Goal: Task Accomplishment & Management: Manage account settings

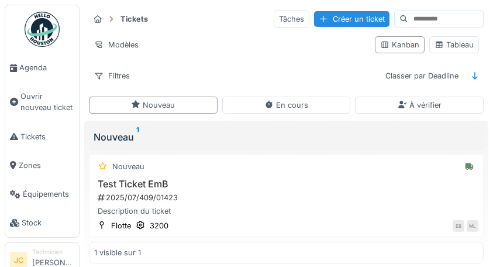
click at [454, 44] on div "Tableau" at bounding box center [454, 44] width 39 height 11
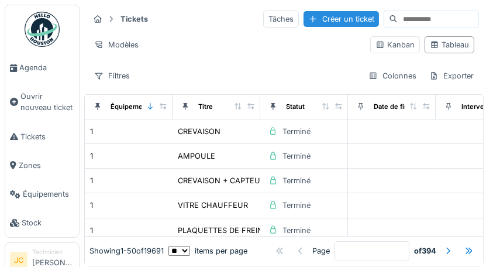
click at [434, 19] on input at bounding box center [438, 19] width 81 height 16
click at [142, 109] on div "Équipement" at bounding box center [128, 106] width 78 height 15
click at [125, 108] on div "Équipement" at bounding box center [130, 107] width 39 height 10
click at [147, 109] on div at bounding box center [150, 107] width 8 height 10
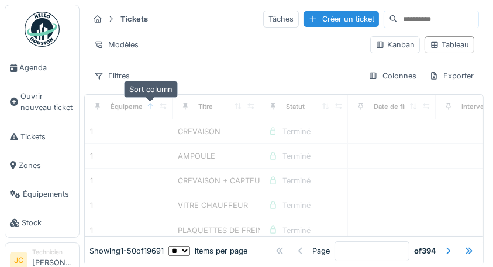
click at [185, 68] on div "Filtres Colonnes Exporter" at bounding box center [284, 75] width 390 height 17
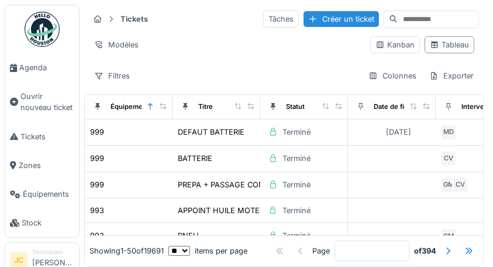
click at [390, 45] on div "Kanban" at bounding box center [395, 44] width 39 height 11
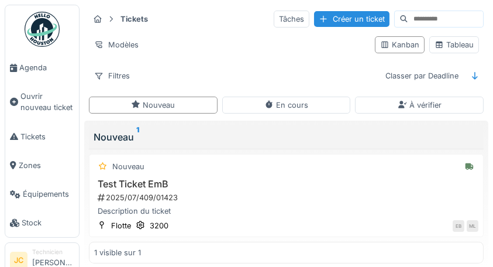
click at [328, 111] on div "En cours" at bounding box center [286, 105] width 129 height 17
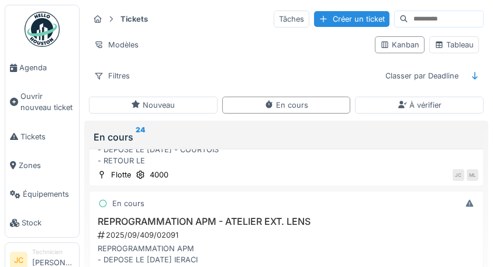
scroll to position [983, 0]
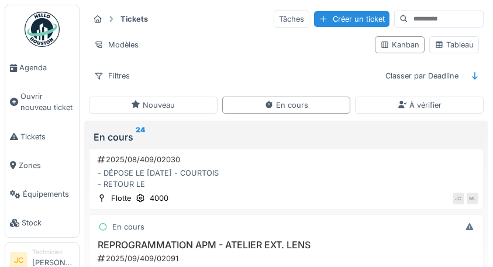
click at [215, 253] on div "2025/09/409/02091" at bounding box center [288, 258] width 382 height 11
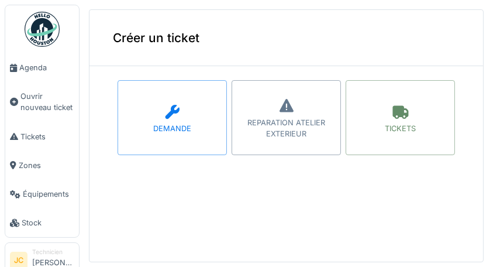
click at [39, 139] on span "Tickets" at bounding box center [47, 136] width 54 height 11
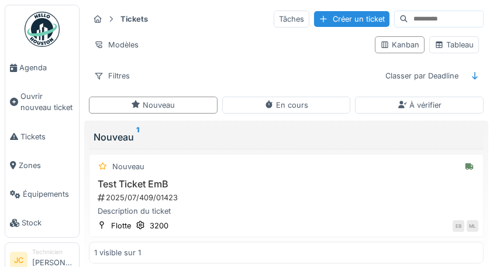
click at [462, 43] on div "Tableau" at bounding box center [454, 44] width 39 height 11
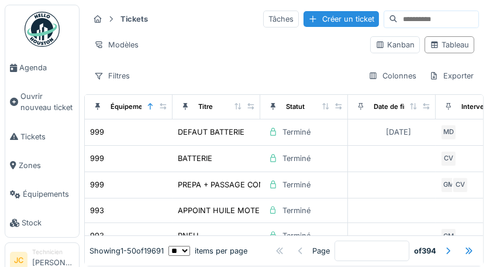
click at [125, 106] on div "Équipement" at bounding box center [130, 107] width 39 height 10
click at [152, 109] on div at bounding box center [150, 107] width 8 height 10
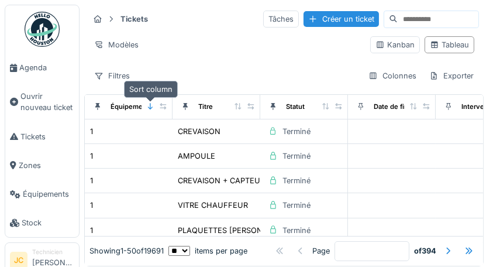
click at [223, 110] on div "Titre" at bounding box center [216, 106] width 78 height 15
click at [309, 108] on div "Statut" at bounding box center [304, 106] width 78 height 15
click at [447, 50] on div "Tableau" at bounding box center [449, 44] width 39 height 11
click at [443, 245] on div at bounding box center [447, 250] width 9 height 11
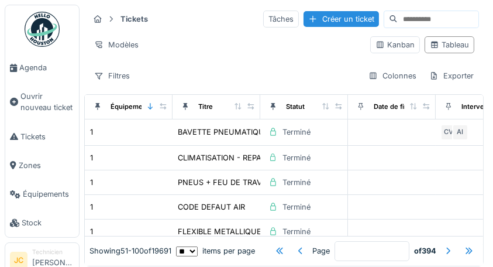
click at [443, 245] on div at bounding box center [447, 250] width 9 height 11
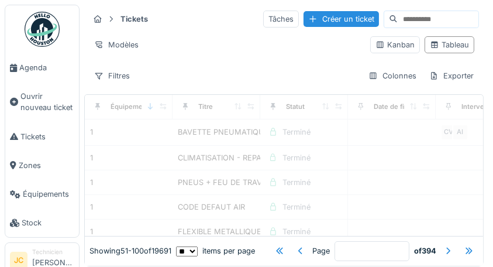
type input "*"
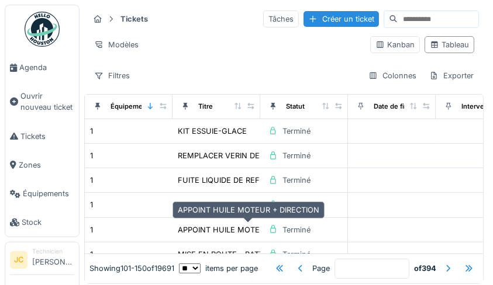
click at [34, 202] on link "Équipements" at bounding box center [42, 194] width 74 height 29
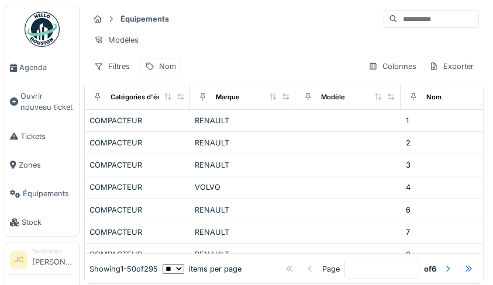
click at [438, 16] on input at bounding box center [438, 19] width 81 height 16
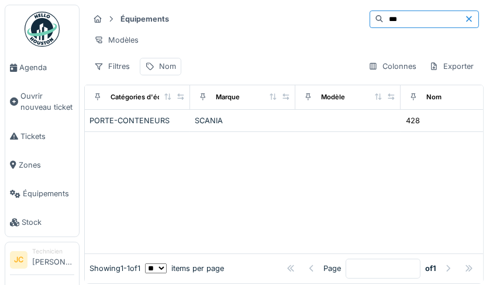
type input "***"
click at [201, 132] on td "SCANIA" at bounding box center [242, 121] width 105 height 22
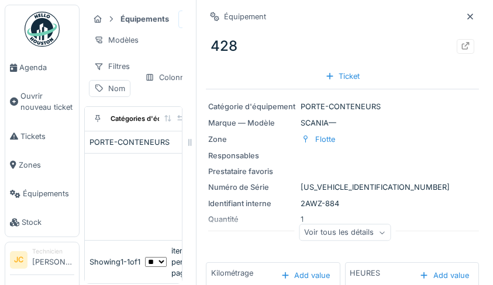
click at [466, 16] on icon at bounding box center [470, 17] width 9 height 8
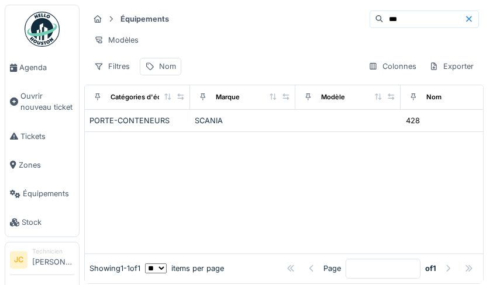
click at [25, 141] on span "Tickets" at bounding box center [47, 136] width 54 height 11
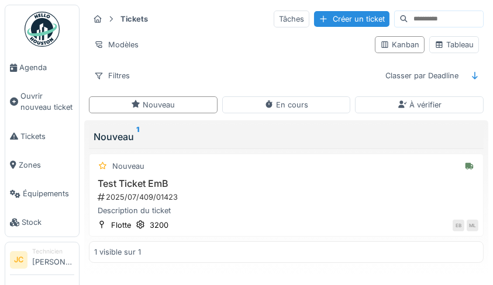
scroll to position [1, 0]
click at [471, 75] on icon at bounding box center [474, 76] width 9 height 8
click at [473, 78] on div at bounding box center [474, 75] width 9 height 11
click at [405, 43] on div "Kanban" at bounding box center [399, 44] width 39 height 11
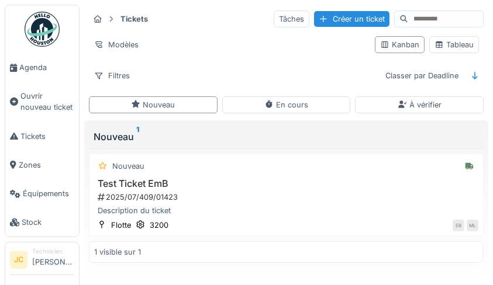
click at [34, 143] on link "Tickets" at bounding box center [42, 136] width 74 height 29
click at [464, 43] on div "Tableau" at bounding box center [454, 44] width 39 height 11
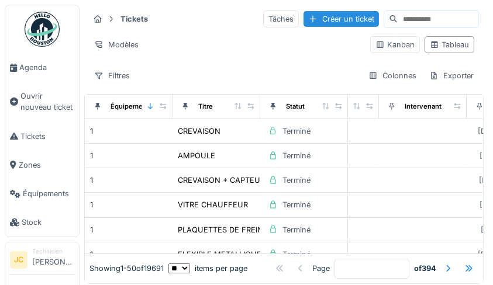
scroll to position [0, 146]
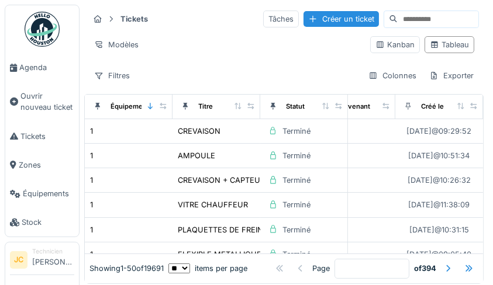
click at [460, 261] on div at bounding box center [469, 269] width 19 height 16
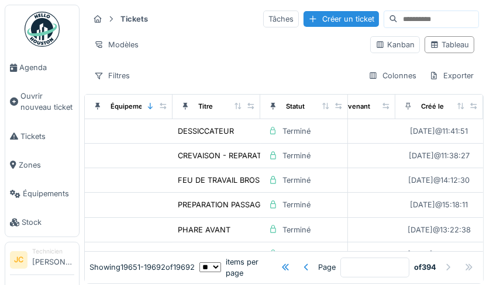
click at [302, 262] on div at bounding box center [306, 267] width 9 height 11
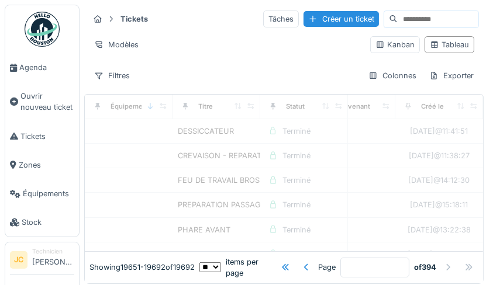
type input "***"
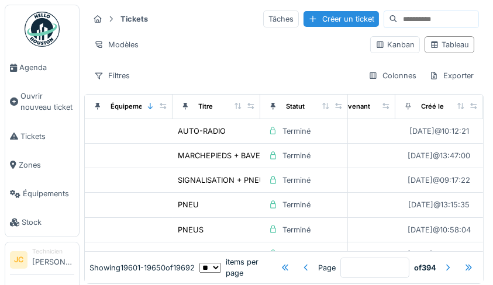
click at [450, 73] on div "Exporter" at bounding box center [451, 75] width 55 height 17
click at [376, 77] on div "Colonnes" at bounding box center [392, 75] width 58 height 17
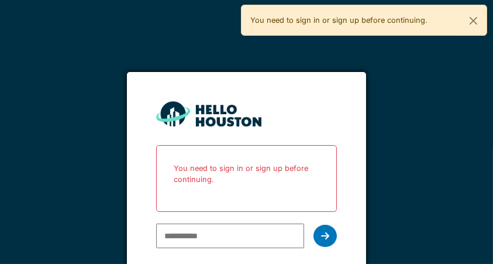
type input "**********"
click at [329, 243] on div at bounding box center [325, 236] width 23 height 22
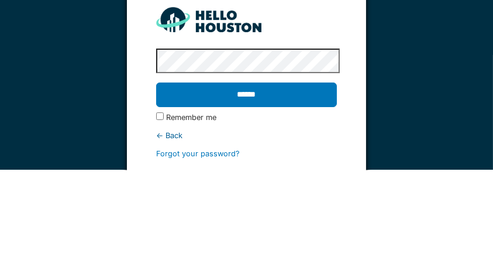
click at [281, 201] on input "******" at bounding box center [246, 189] width 181 height 25
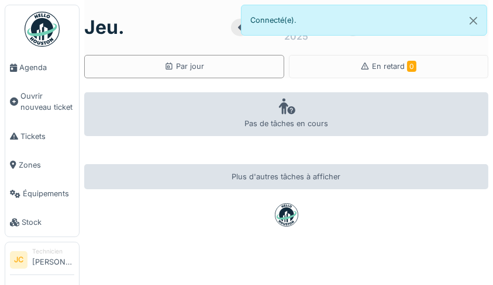
click at [37, 138] on span "Tickets" at bounding box center [47, 136] width 54 height 11
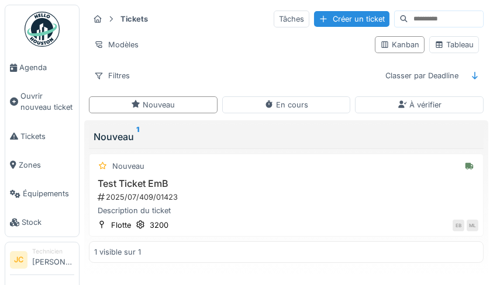
click at [313, 97] on div "En cours" at bounding box center [286, 105] width 129 height 17
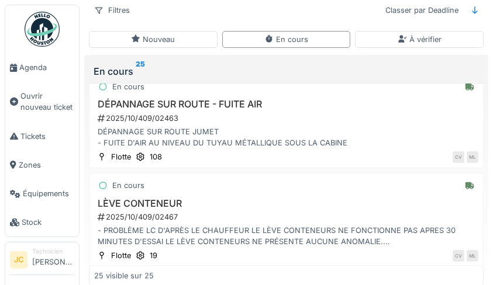
scroll to position [2202, 0]
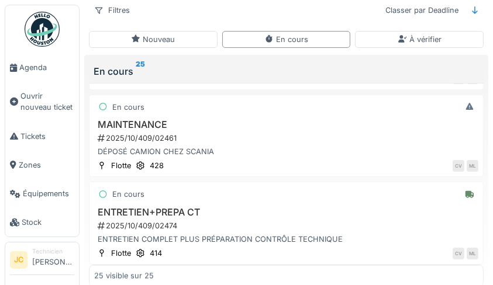
click at [187, 146] on div "DÉPOSÉ CAMION CHEZ SCANIA" at bounding box center [286, 151] width 384 height 11
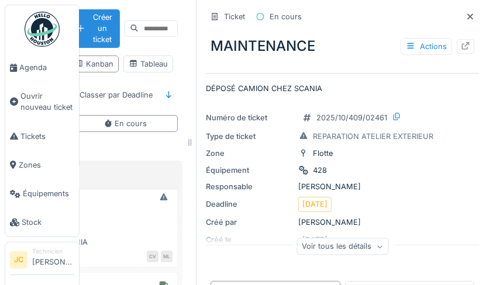
scroll to position [0, 132]
click at [461, 42] on icon at bounding box center [465, 46] width 9 height 8
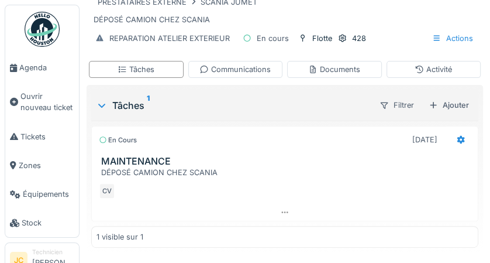
scroll to position [213, 0]
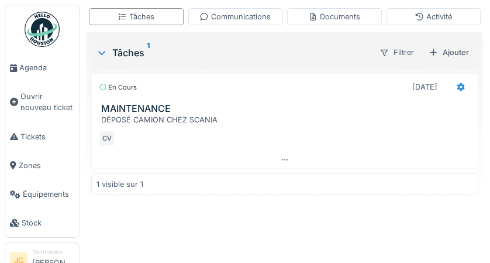
click at [462, 82] on div at bounding box center [461, 86] width 20 height 17
click at [438, 151] on div at bounding box center [285, 159] width 386 height 17
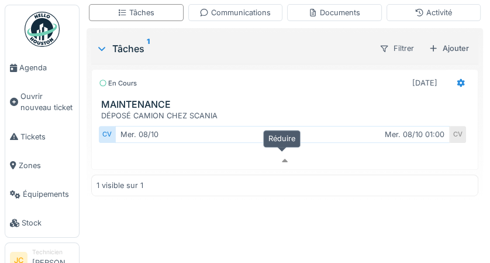
click at [454, 52] on div "Ajouter" at bounding box center [449, 48] width 50 height 16
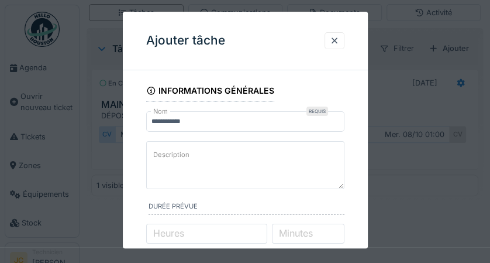
click at [268, 152] on textarea "Description" at bounding box center [245, 165] width 198 height 48
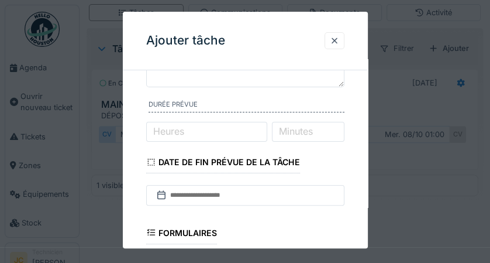
scroll to position [102, 0]
type textarea "**********"
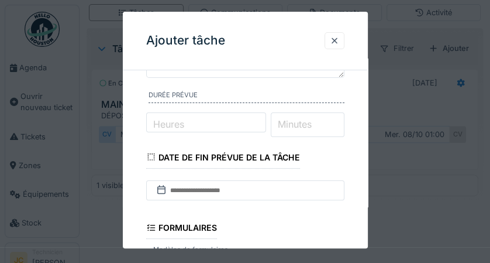
click at [326, 130] on input "Minutes" at bounding box center [308, 124] width 74 height 25
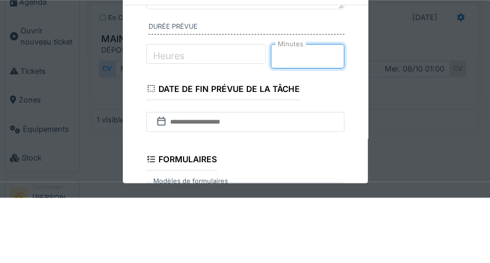
scroll to position [107, 0]
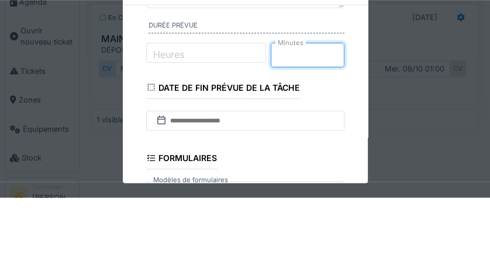
type input "**"
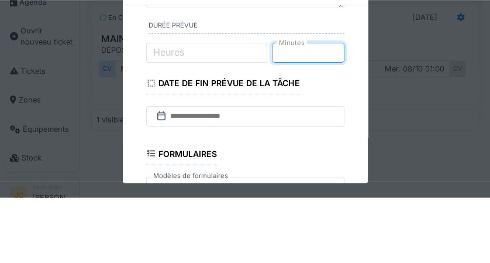
click at [173, 113] on label "Heures" at bounding box center [169, 117] width 36 height 14
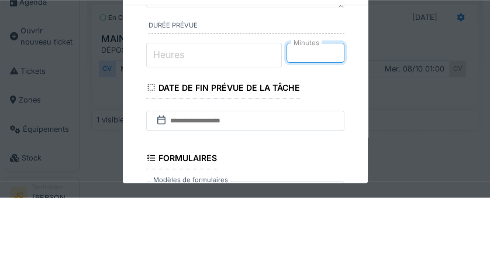
click at [173, 113] on input "Heures" at bounding box center [214, 120] width 136 height 25
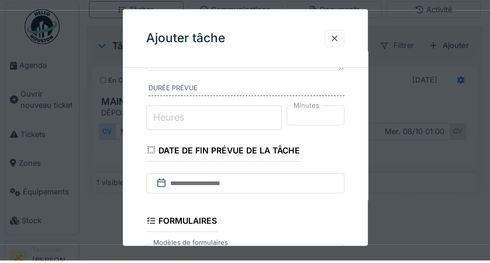
scroll to position [213, 0]
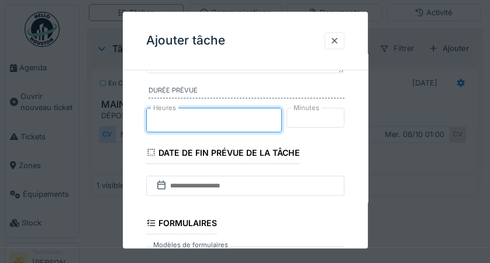
type input "*"
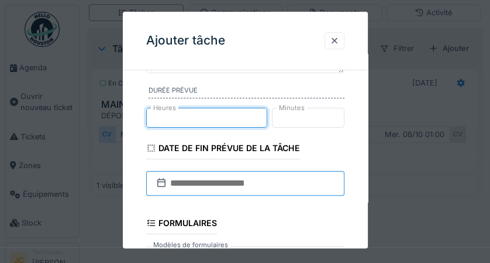
click at [295, 191] on input "text" at bounding box center [245, 183] width 198 height 25
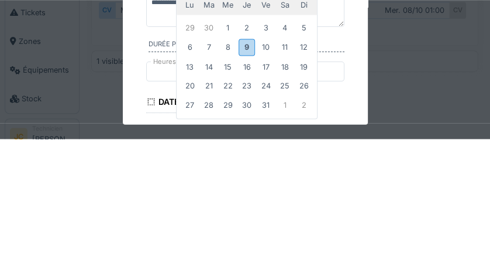
scroll to position [29, 0]
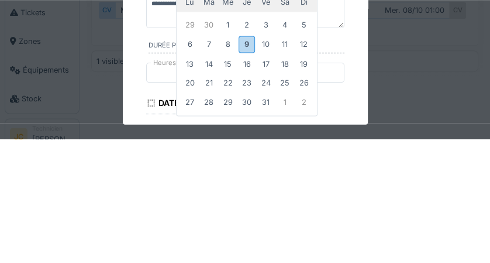
click at [249, 174] on div "9" at bounding box center [247, 167] width 16 height 17
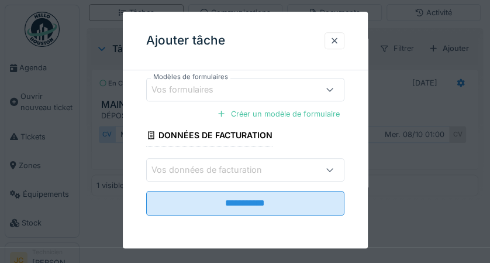
scroll to position [274, 0]
click at [319, 204] on input "**********" at bounding box center [245, 203] width 198 height 25
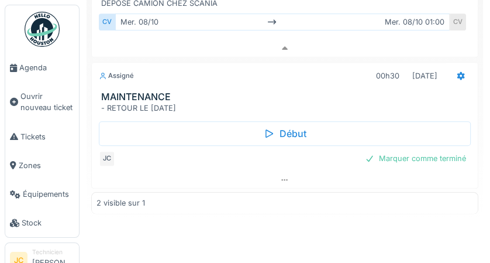
scroll to position [326, 0]
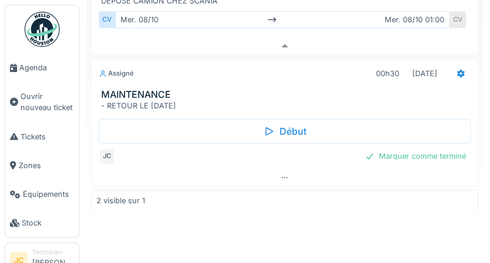
click at [447, 153] on div "Marquer comme terminé" at bounding box center [415, 156] width 111 height 16
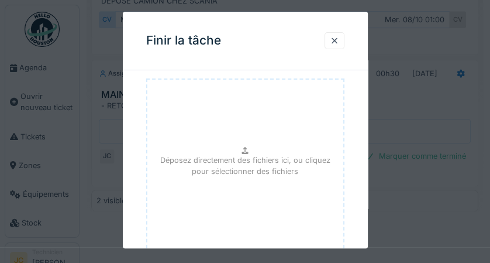
scroll to position [182, 0]
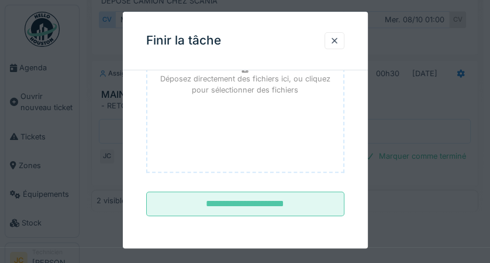
click at [307, 208] on input "**********" at bounding box center [245, 204] width 198 height 25
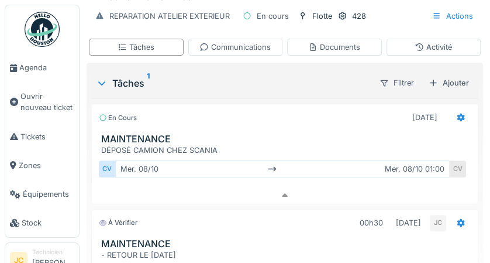
scroll to position [178, 0]
click at [41, 138] on span "Tickets" at bounding box center [47, 136] width 54 height 11
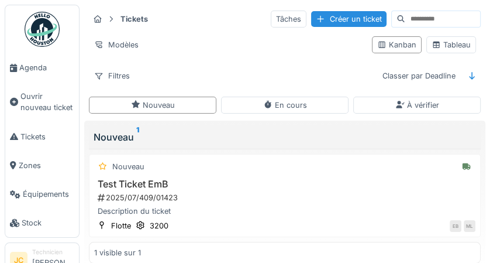
click at [307, 101] on div "En cours" at bounding box center [285, 105] width 128 height 17
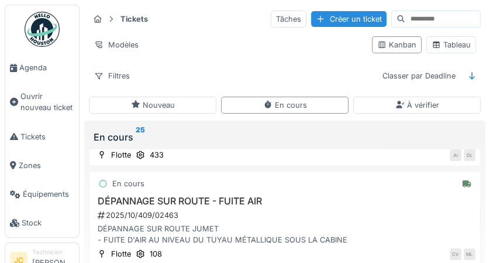
click at [461, 49] on div "Tableau" at bounding box center [451, 44] width 39 height 11
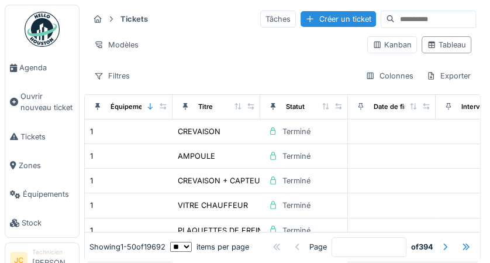
click at [32, 64] on span "Agenda" at bounding box center [46, 67] width 55 height 11
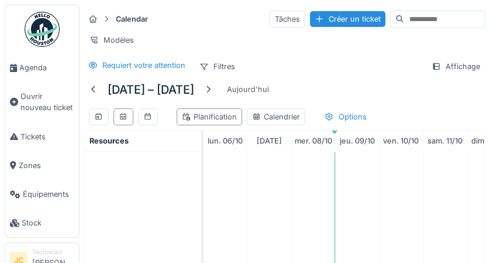
click at [26, 63] on span "Agenda" at bounding box center [46, 67] width 55 height 11
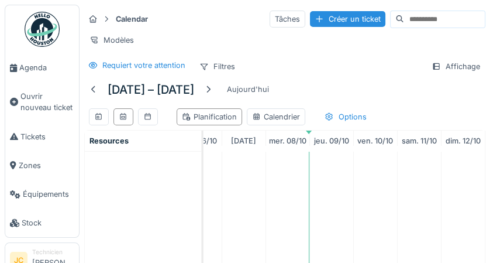
click at [32, 29] on img at bounding box center [42, 29] width 35 height 35
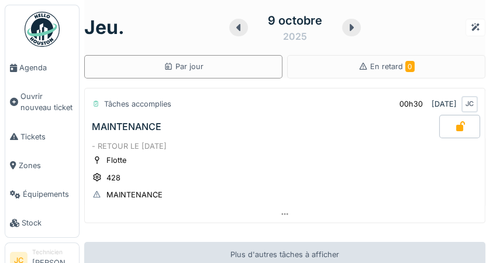
click at [30, 139] on span "Tickets" at bounding box center [47, 136] width 54 height 11
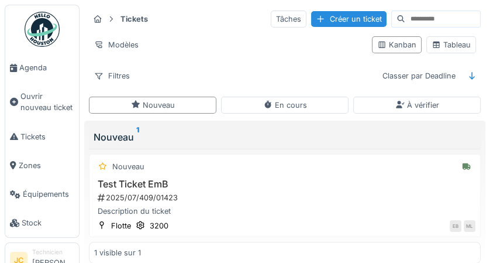
click at [453, 44] on div "Tableau" at bounding box center [451, 44] width 39 height 11
